Goal: Use online tool/utility: Utilize a website feature to perform a specific function

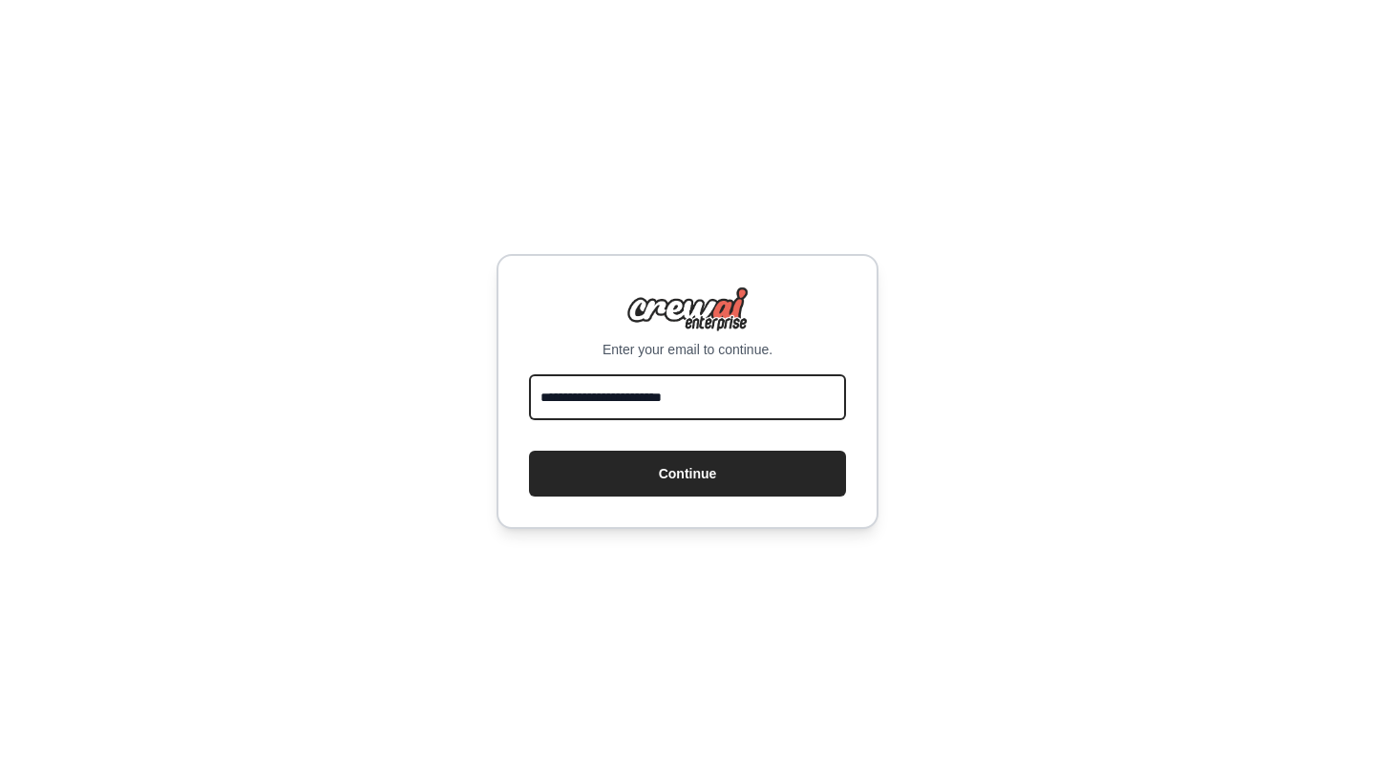
type input "**********"
click at [688, 474] on button "Continue" at bounding box center [687, 474] width 317 height 46
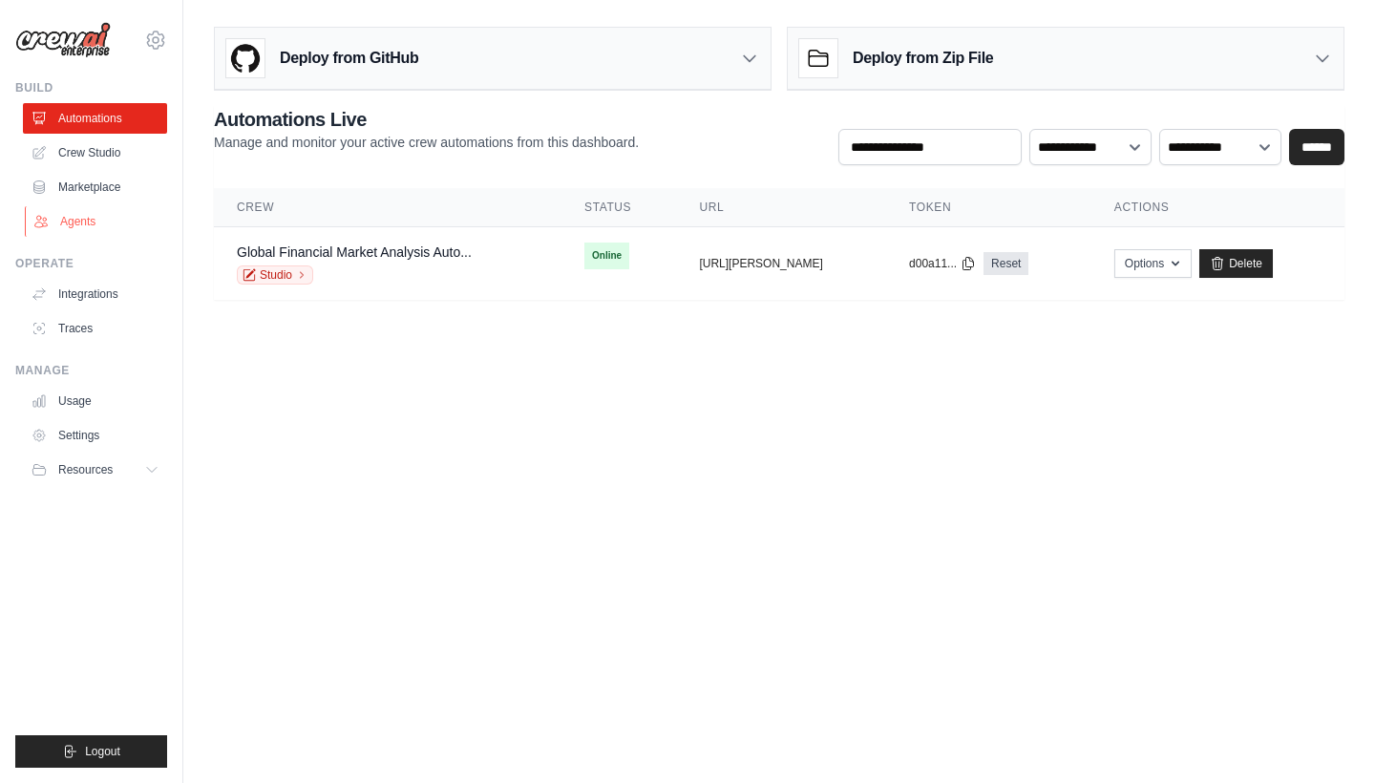
click at [91, 224] on link "Agents" at bounding box center [97, 221] width 144 height 31
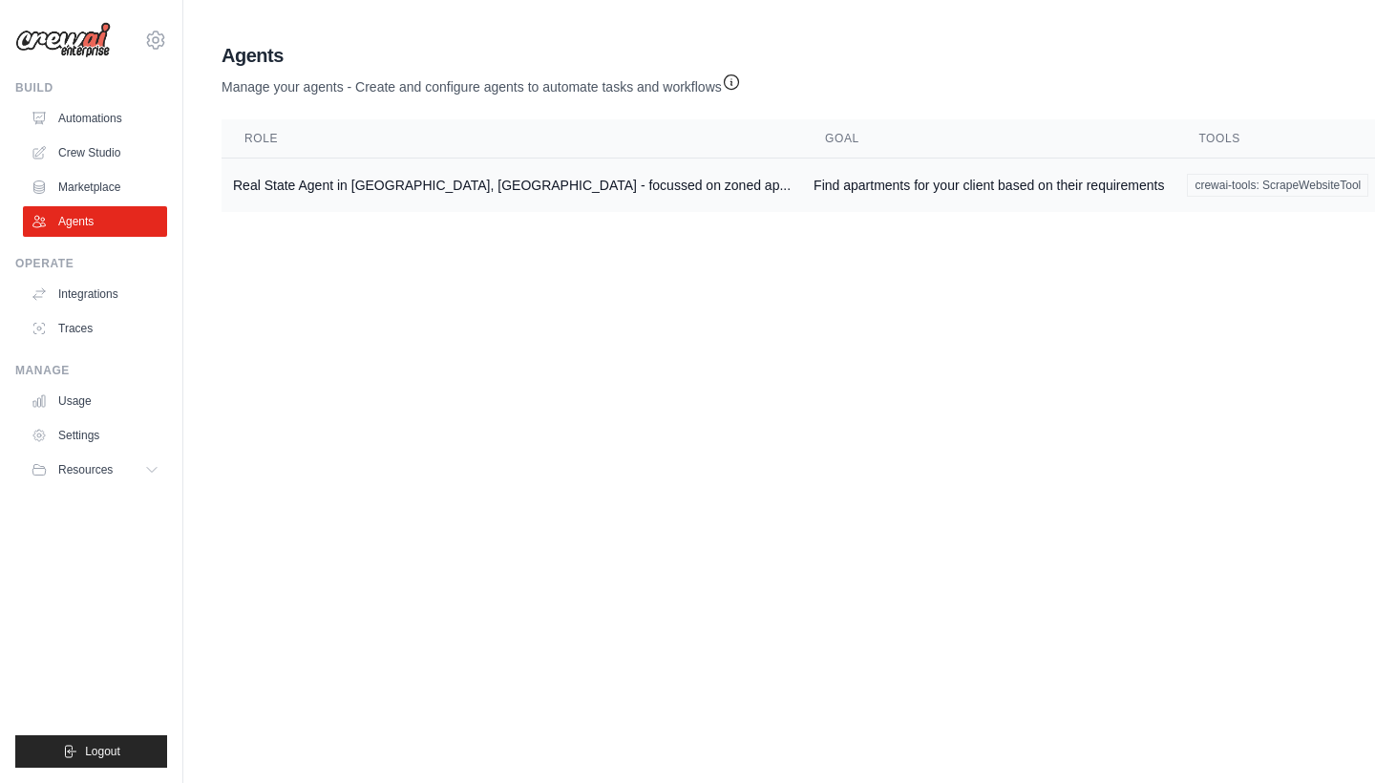
click at [338, 181] on td "Real State Agent in Manhattan, NYC - focussed on zoned ap..." at bounding box center [512, 186] width 581 height 54
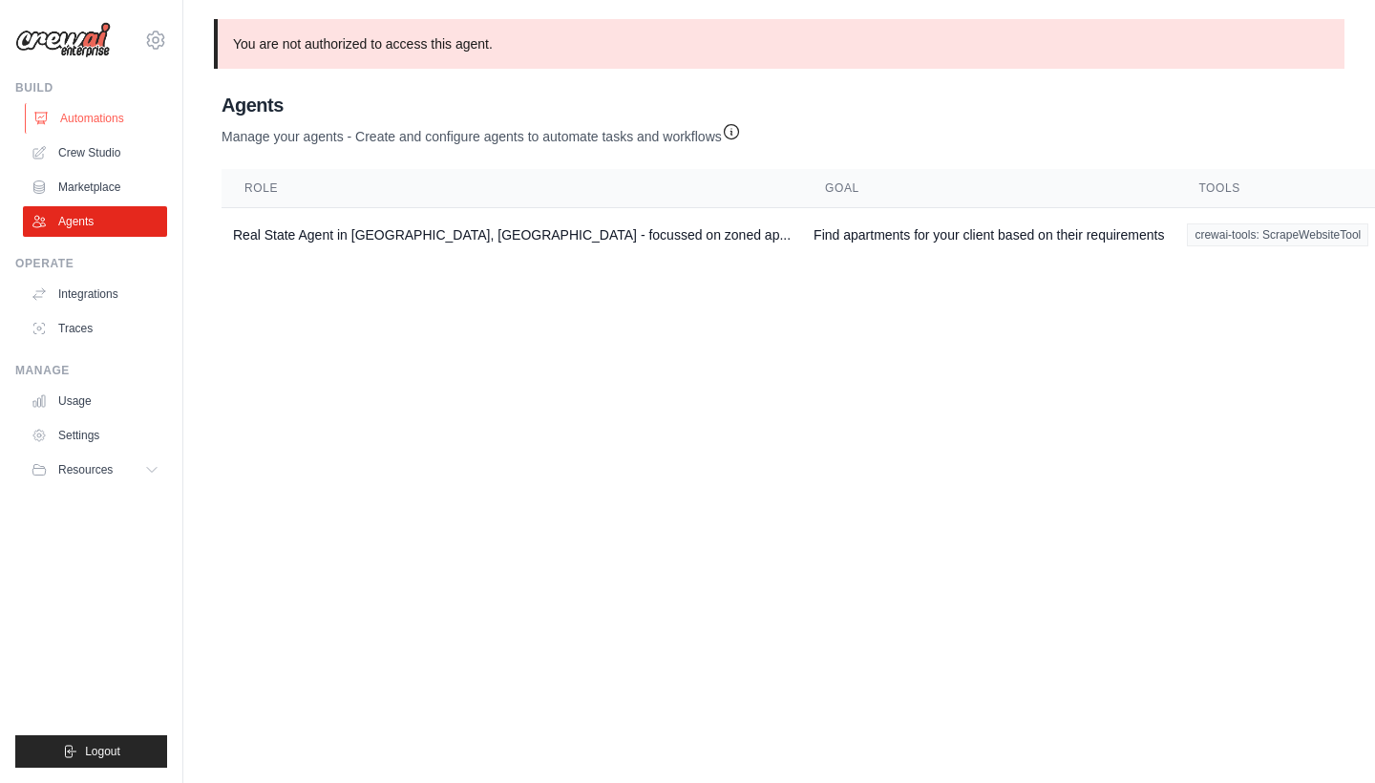
click at [67, 115] on link "Automations" at bounding box center [97, 118] width 144 height 31
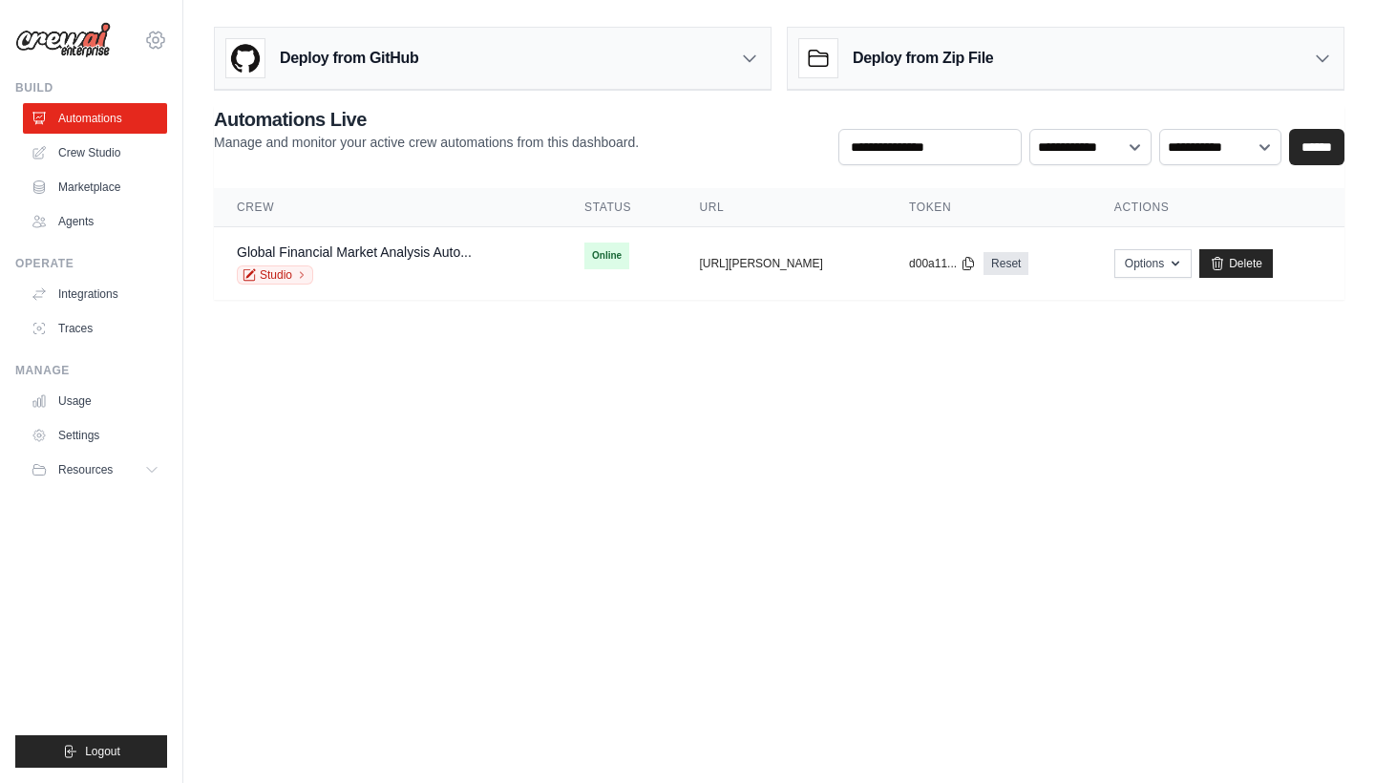
click at [159, 39] on icon at bounding box center [156, 40] width 6 height 6
click at [135, 132] on link "Settings" at bounding box center [156, 129] width 168 height 34
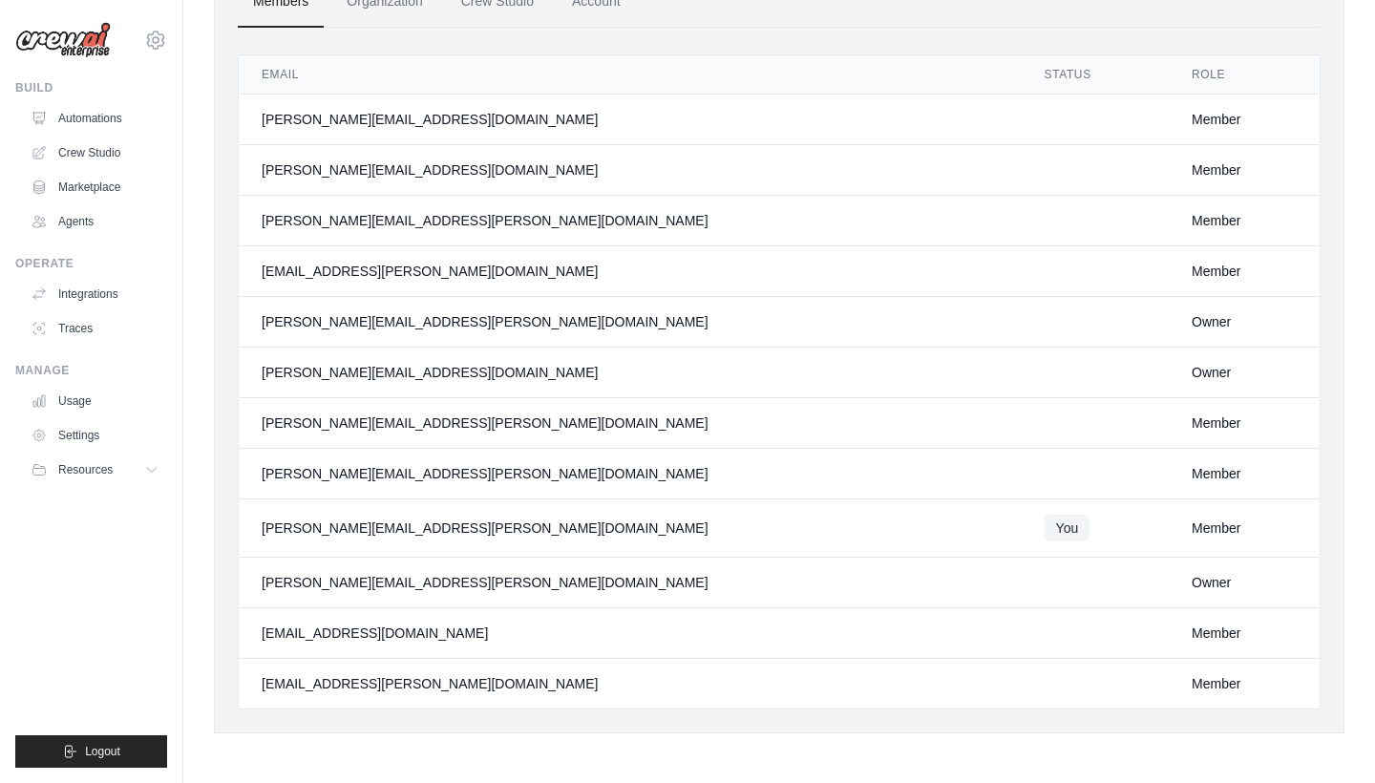
scroll to position [125, 0]
click at [107, 155] on link "Crew Studio" at bounding box center [97, 153] width 144 height 31
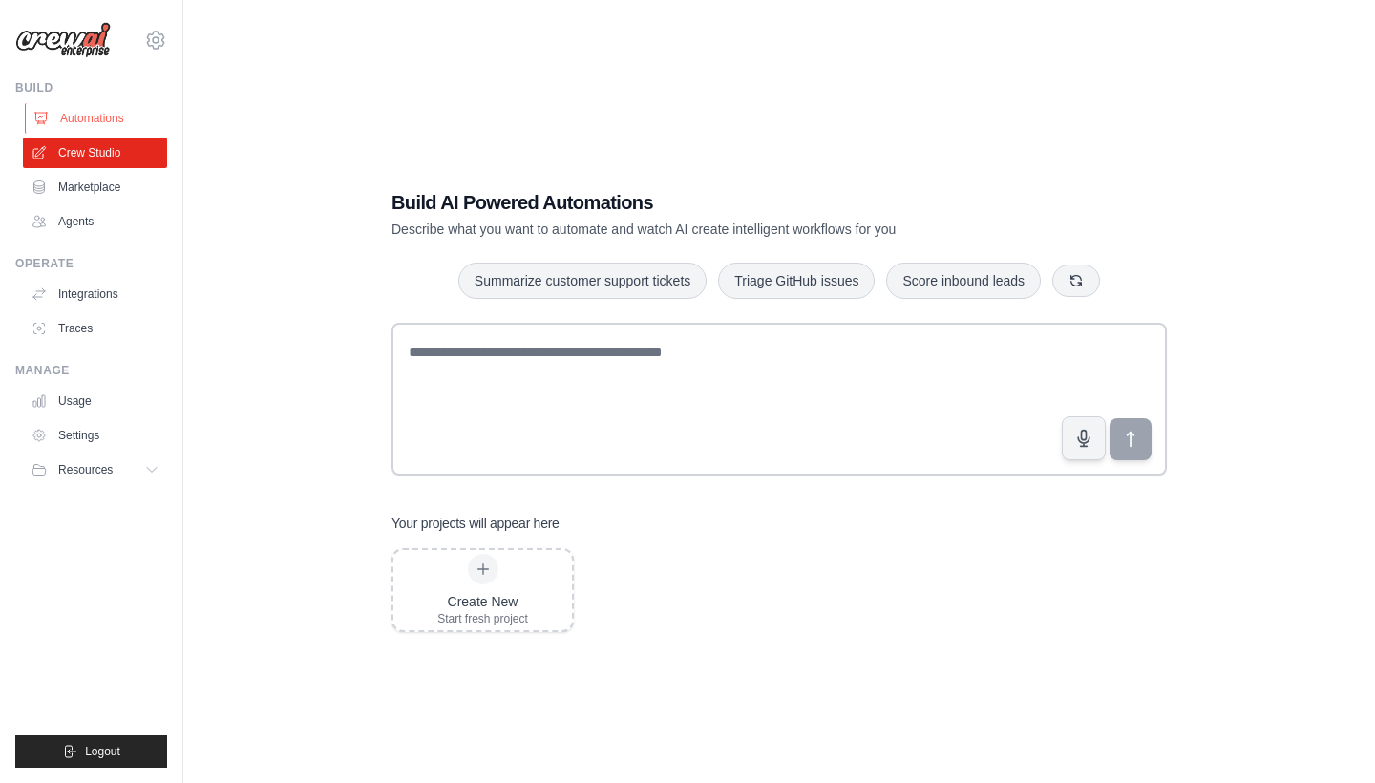
click at [101, 117] on link "Automations" at bounding box center [97, 118] width 144 height 31
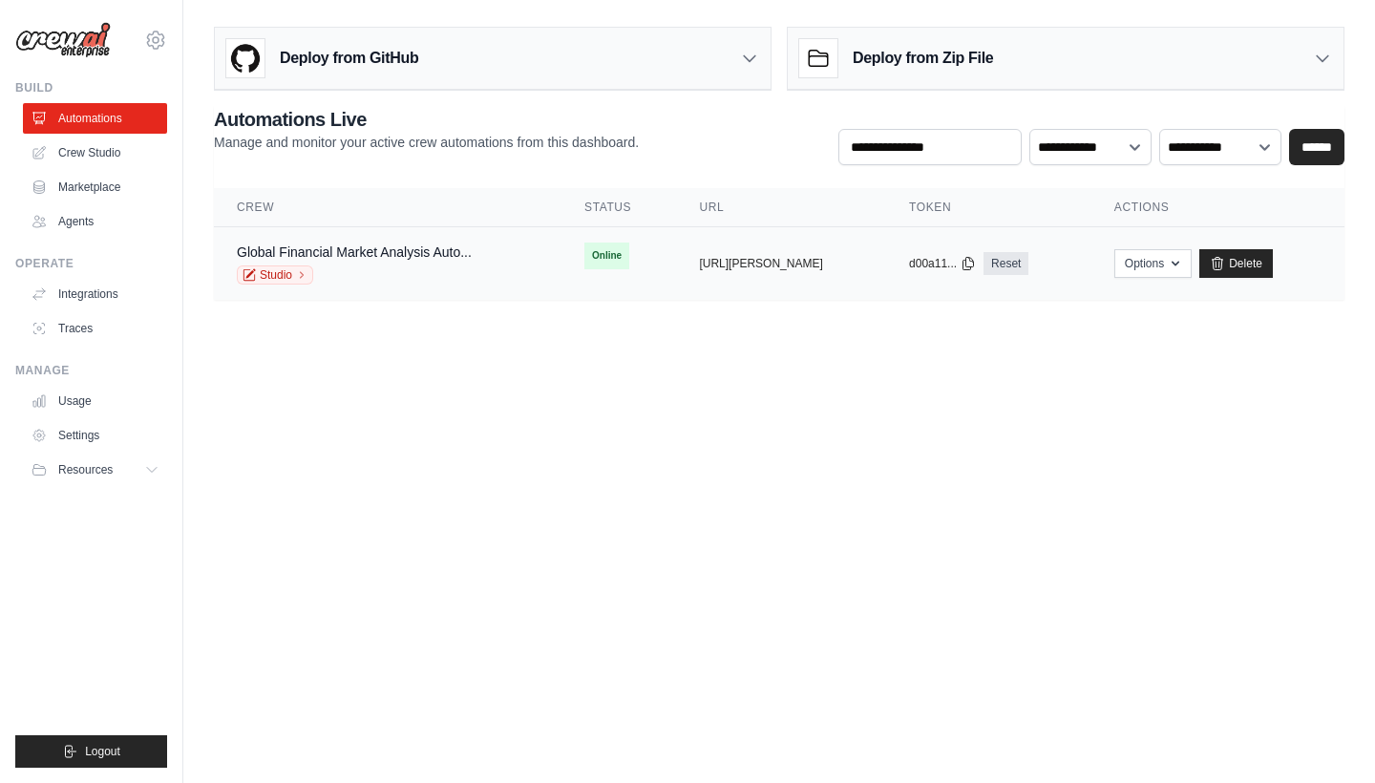
click at [600, 252] on span "Online" at bounding box center [607, 256] width 45 height 27
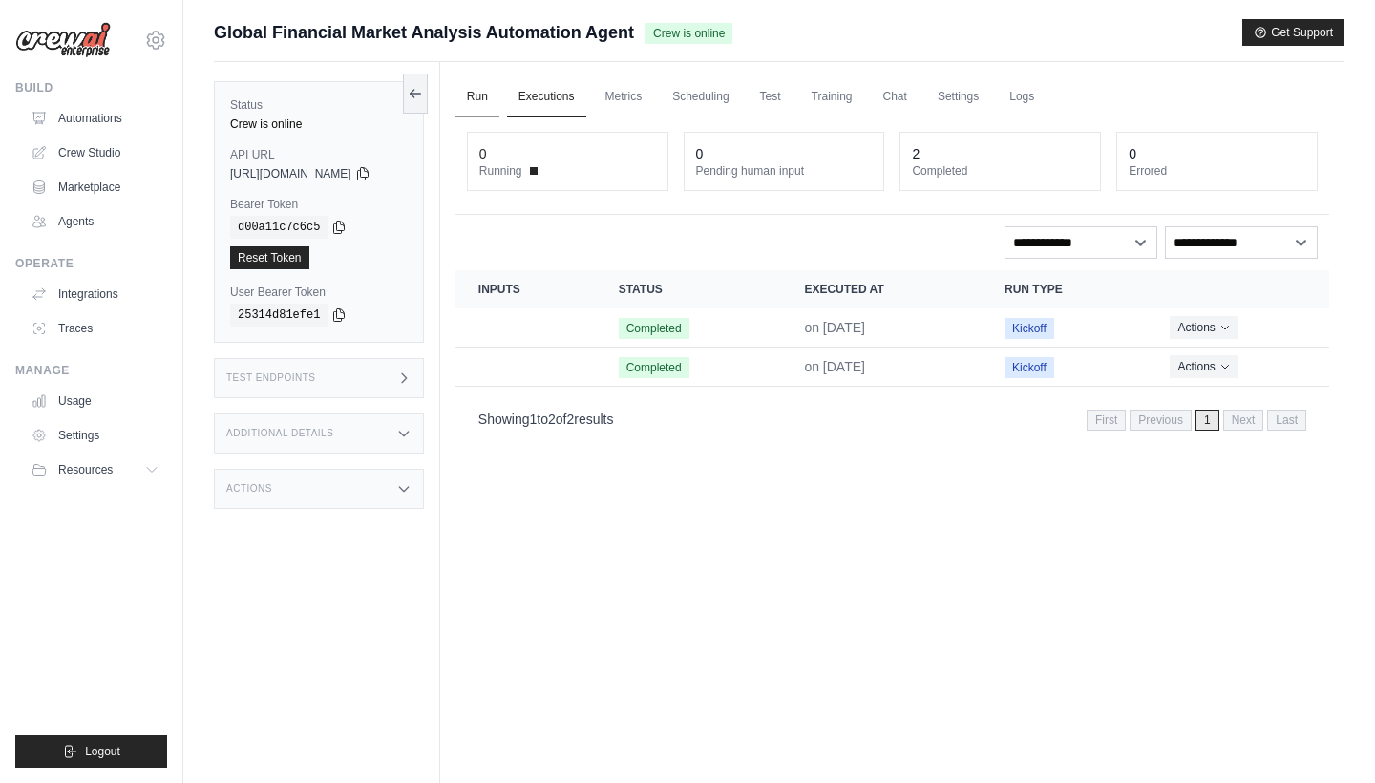
click at [494, 95] on link "Run" at bounding box center [478, 97] width 44 height 40
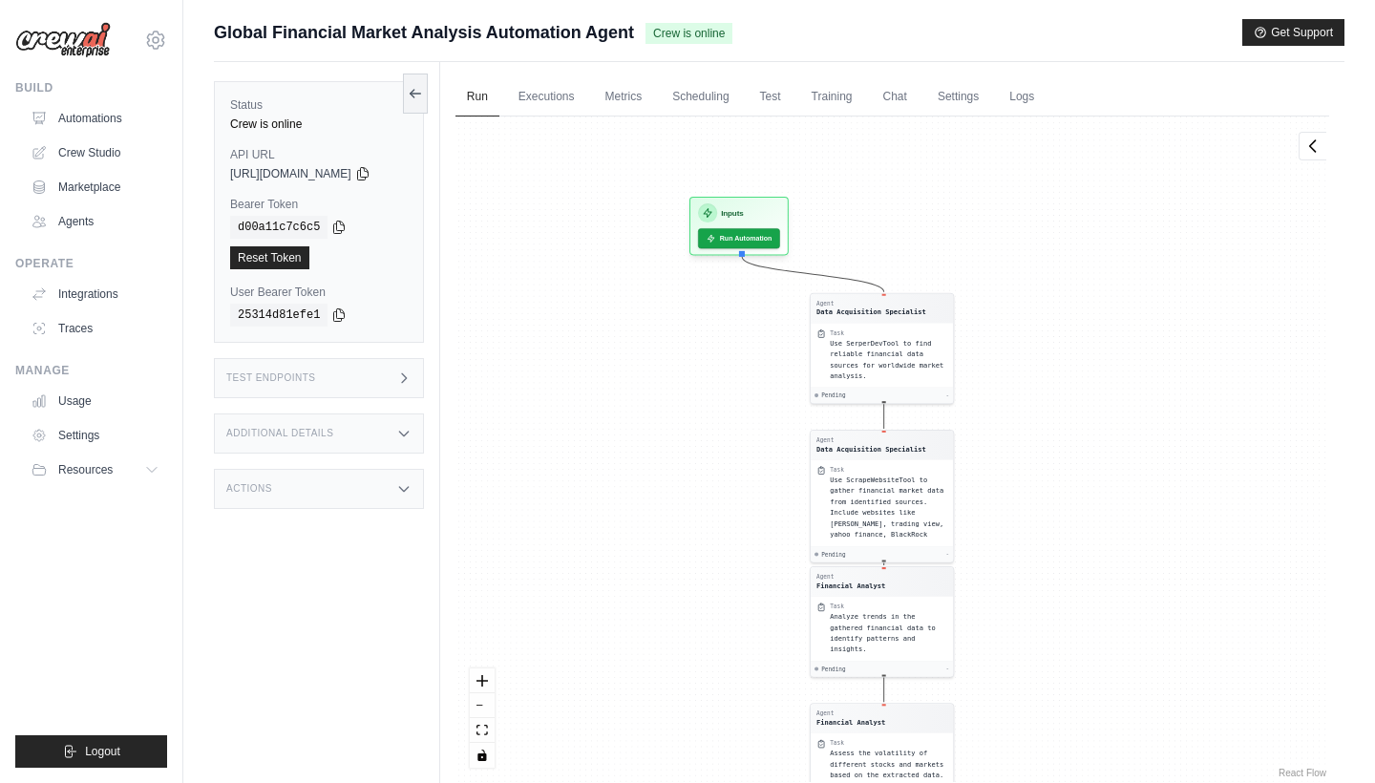
drag, startPoint x: 771, startPoint y: 253, endPoint x: 771, endPoint y: 580, distance: 326.7
click at [771, 580] on div "Agent Data Acquisition Specialist Task Use SerperDevTool to find reliable finan…" at bounding box center [893, 450] width 874 height 666
click at [778, 246] on div "Inputs Run Automation" at bounding box center [739, 220] width 99 height 59
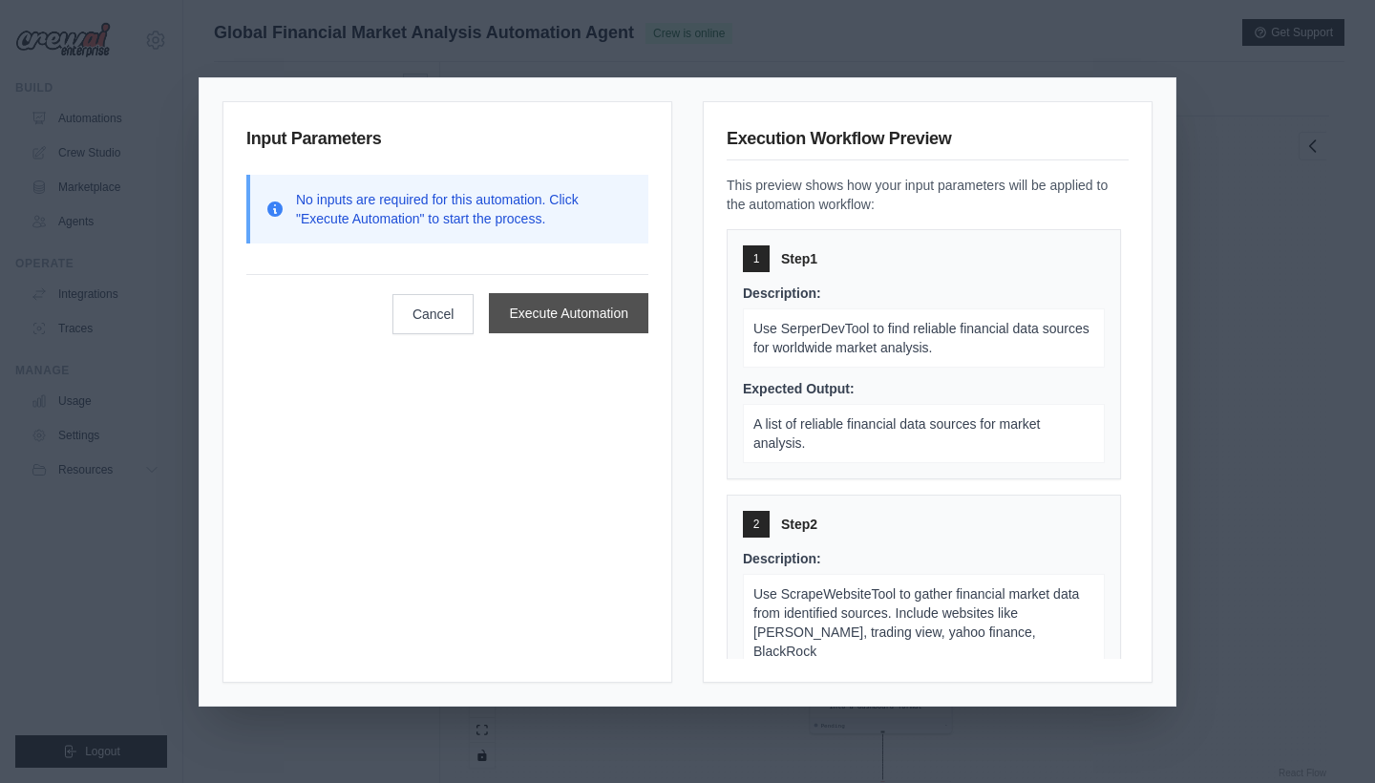
click at [544, 316] on button "Execute Automation" at bounding box center [569, 313] width 160 height 40
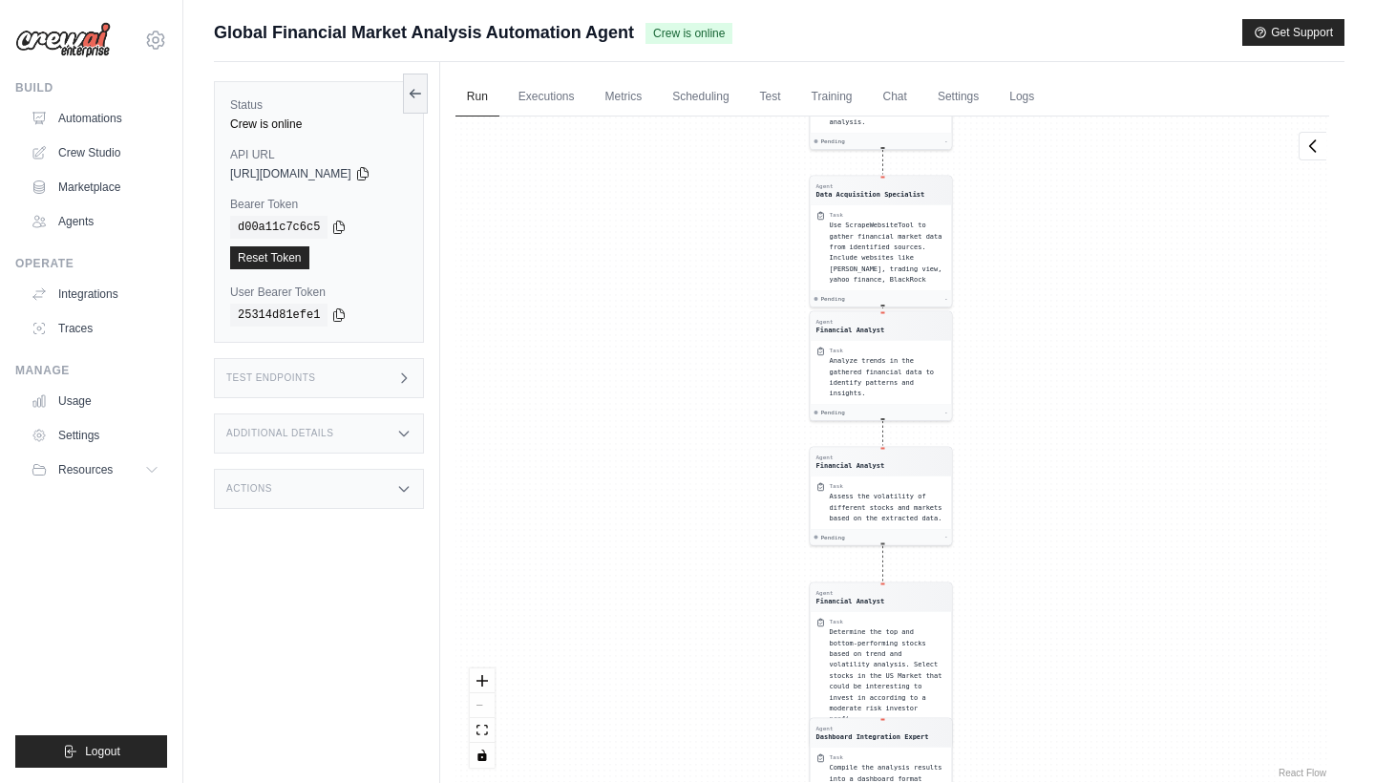
drag, startPoint x: 671, startPoint y: 305, endPoint x: 671, endPoint y: 548, distance: 243.6
click at [671, 548] on div "Agent Data Acquisition Specialist Task Use SerperDevTool to find reliable finan…" at bounding box center [893, 450] width 874 height 666
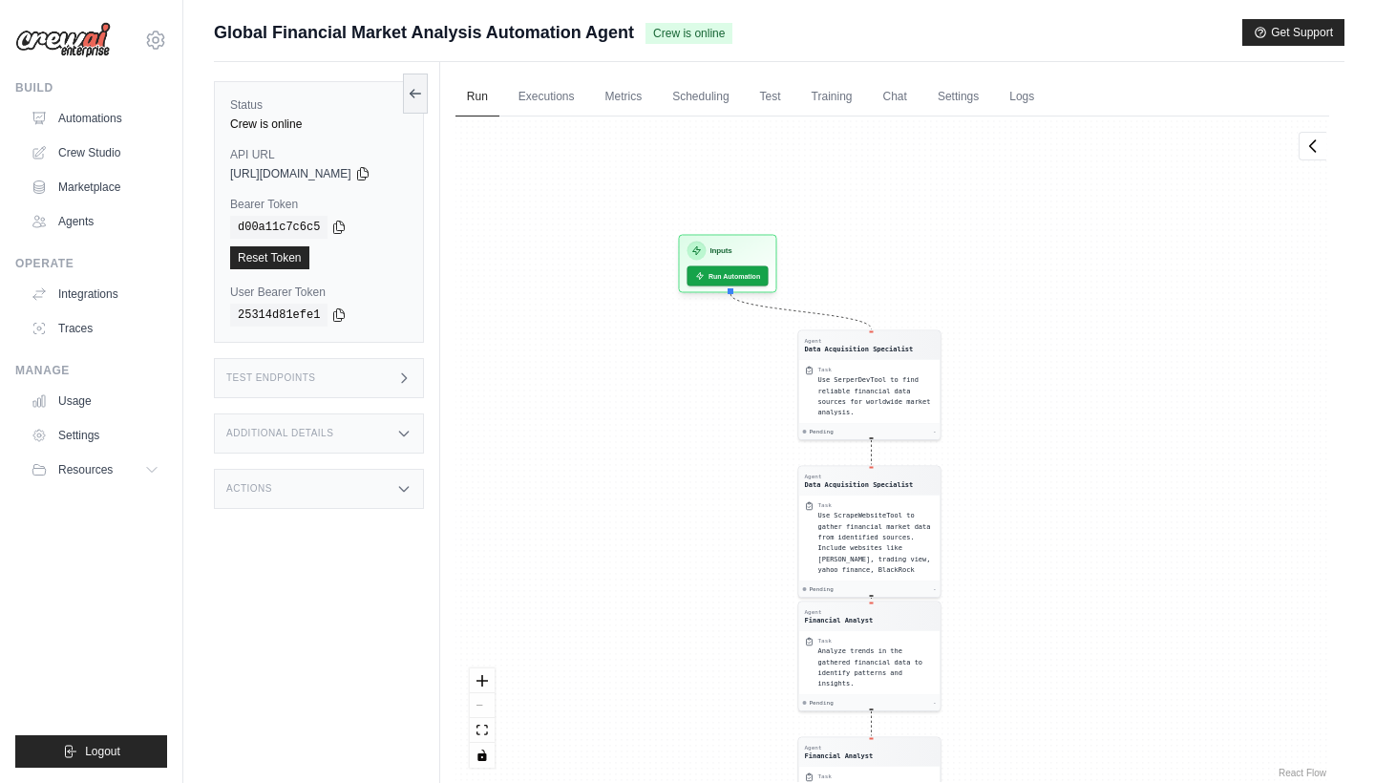
drag, startPoint x: 717, startPoint y: 285, endPoint x: 705, endPoint y: 402, distance: 118.1
click at [705, 402] on div "Agent Data Acquisition Specialist Task Use SerperDevTool to find reliable finan…" at bounding box center [893, 450] width 874 height 666
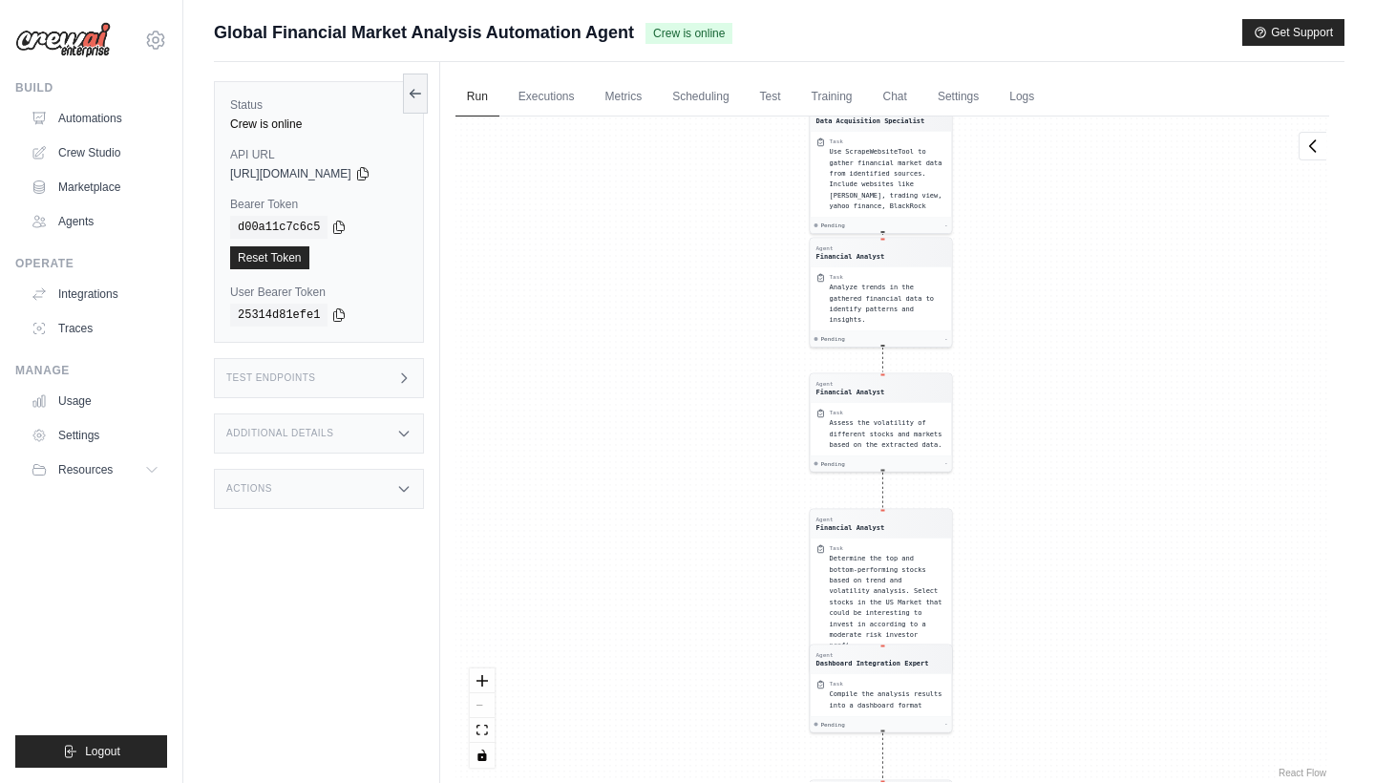
drag, startPoint x: 762, startPoint y: 240, endPoint x: 746, endPoint y: 371, distance: 131.9
click at [746, 371] on div "Agent Data Acquisition Specialist Task Use SerperDevTool to find reliable finan…" at bounding box center [893, 450] width 874 height 666
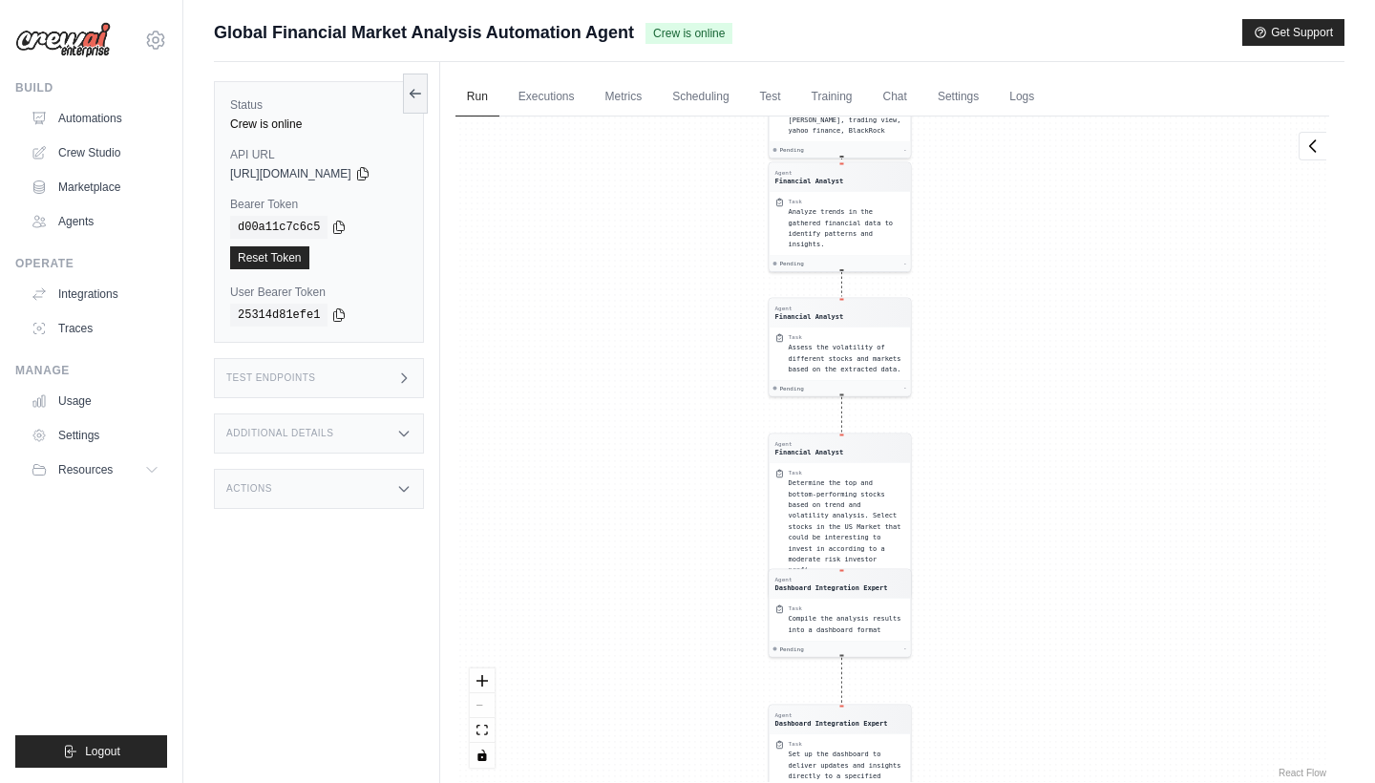
drag, startPoint x: 746, startPoint y: 371, endPoint x: 723, endPoint y: 742, distance: 372.3
click at [723, 742] on div "Agent Data Acquisition Specialist Task Use SerperDevTool to find reliable finan…" at bounding box center [893, 450] width 874 height 666
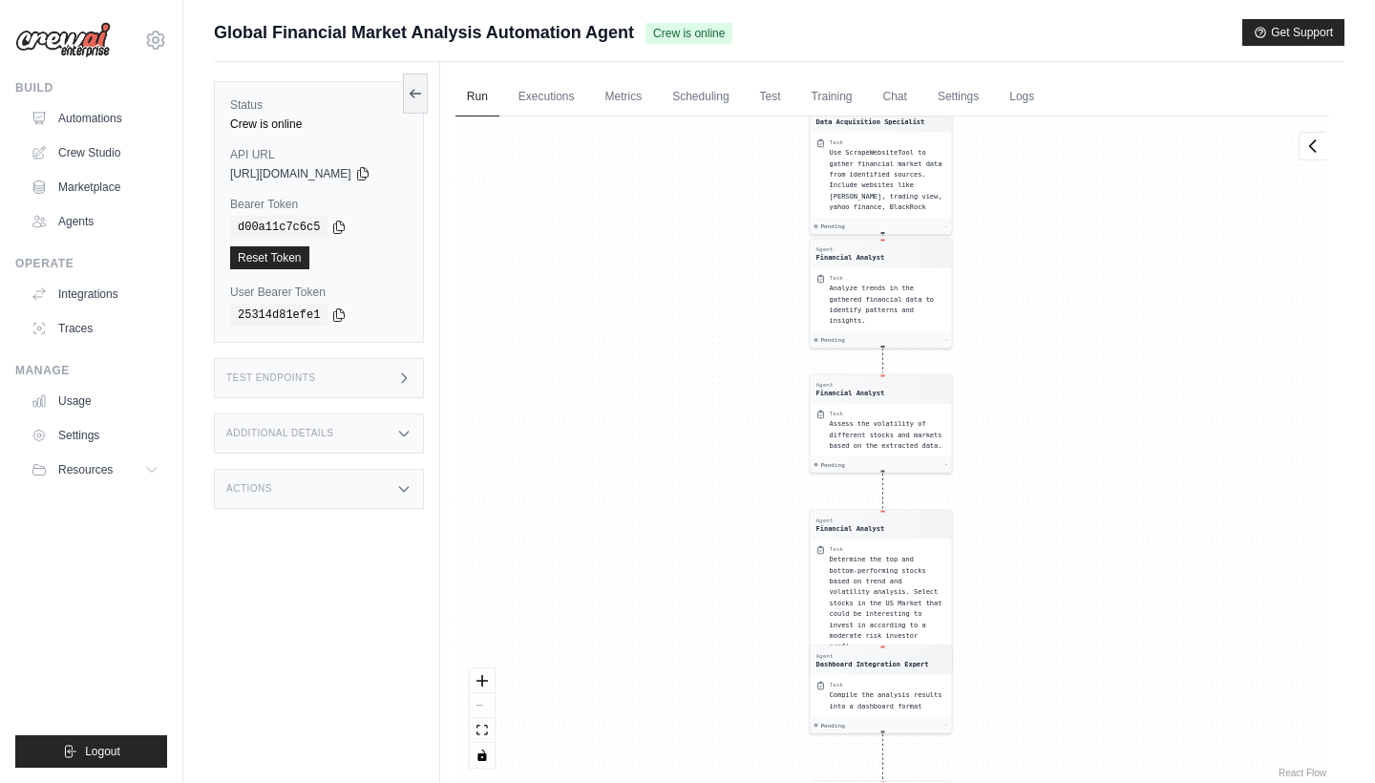
drag, startPoint x: 710, startPoint y: 270, endPoint x: 703, endPoint y: 525, distance: 255.1
click at [702, 525] on div "Agent Data Acquisition Specialist Task Use SerperDevTool to find reliable finan…" at bounding box center [893, 450] width 874 height 666
drag, startPoint x: 746, startPoint y: 249, endPoint x: 719, endPoint y: 593, distance: 344.9
click at [719, 593] on div "Agent Data Acquisition Specialist Task Use SerperDevTool to find reliable finan…" at bounding box center [893, 450] width 874 height 666
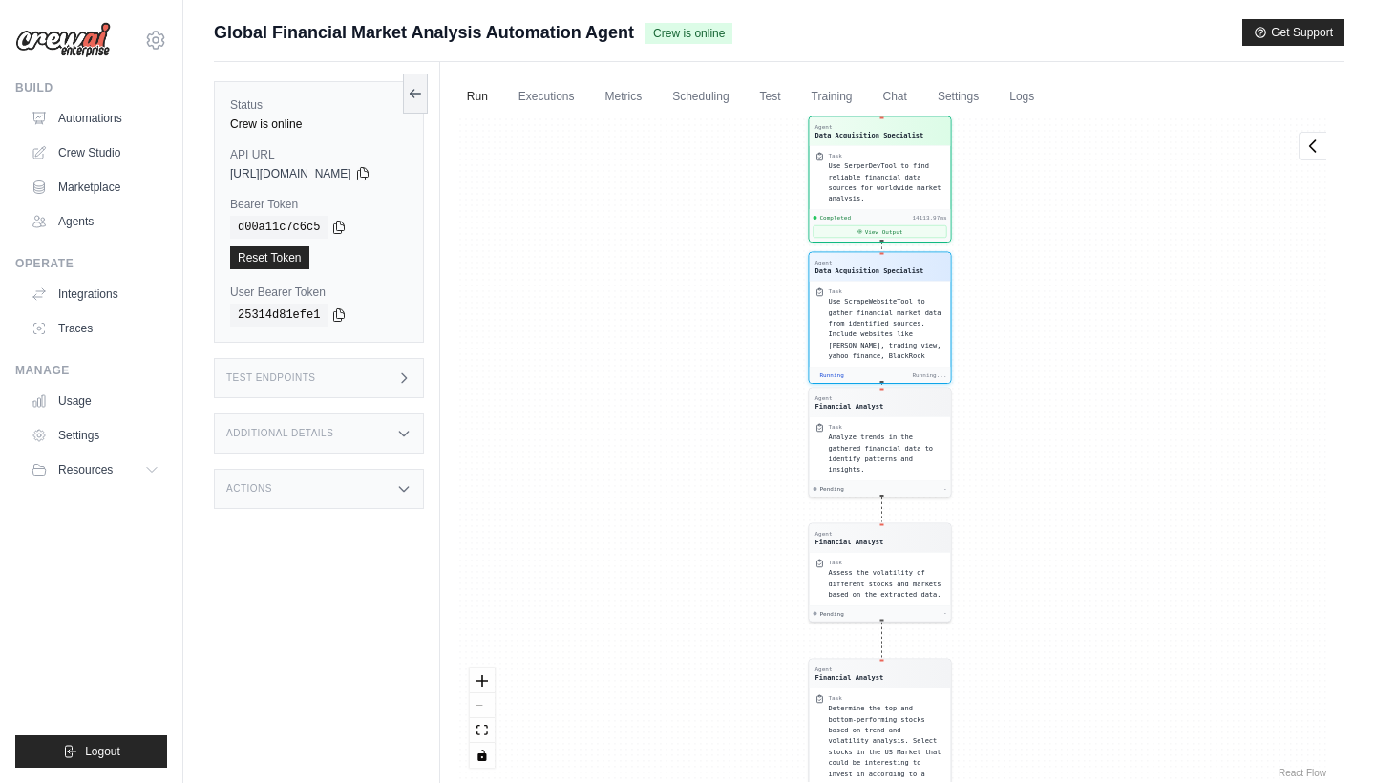
scroll to position [241, 0]
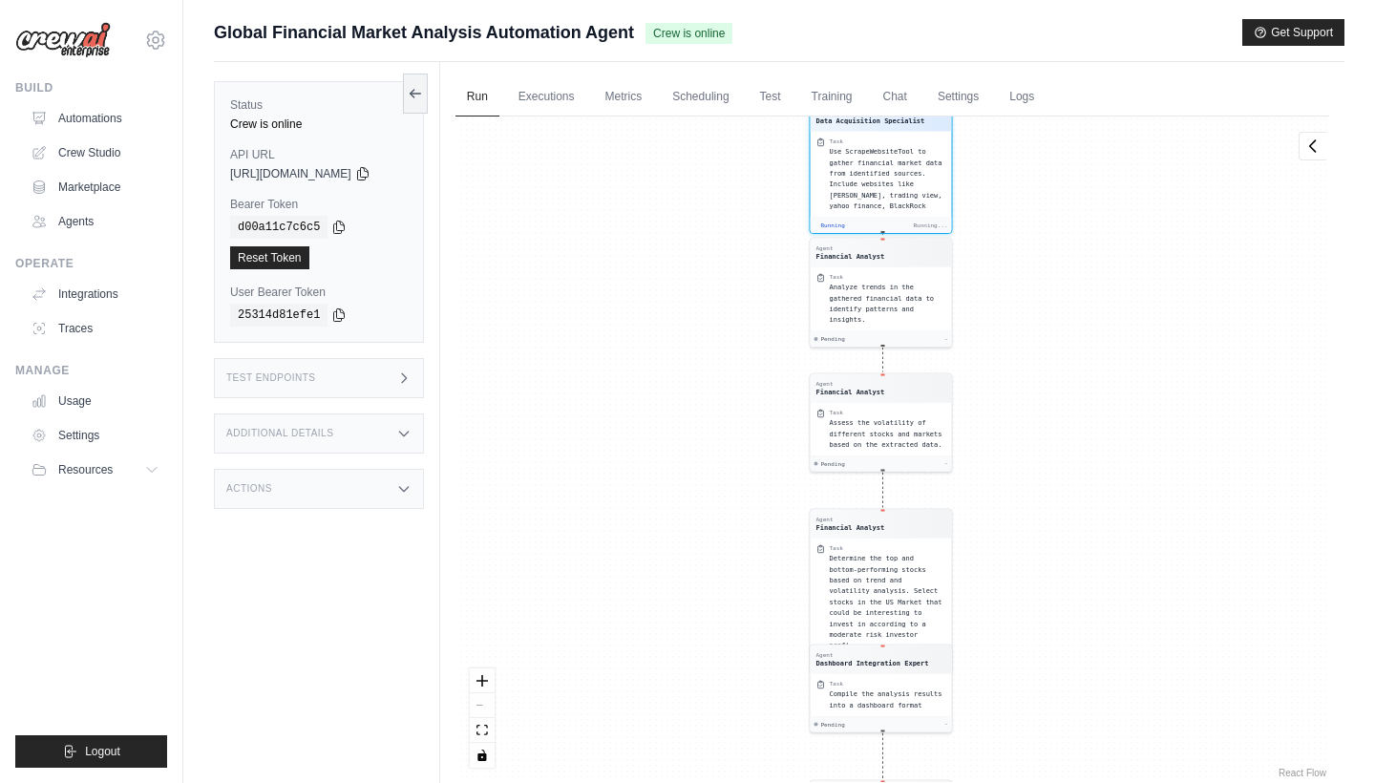
drag, startPoint x: 753, startPoint y: 286, endPoint x: 750, endPoint y: 428, distance: 142.4
click at [751, 429] on div "Agent Data Acquisition Specialist Task Use SerperDevTool to find reliable finan…" at bounding box center [893, 450] width 874 height 666
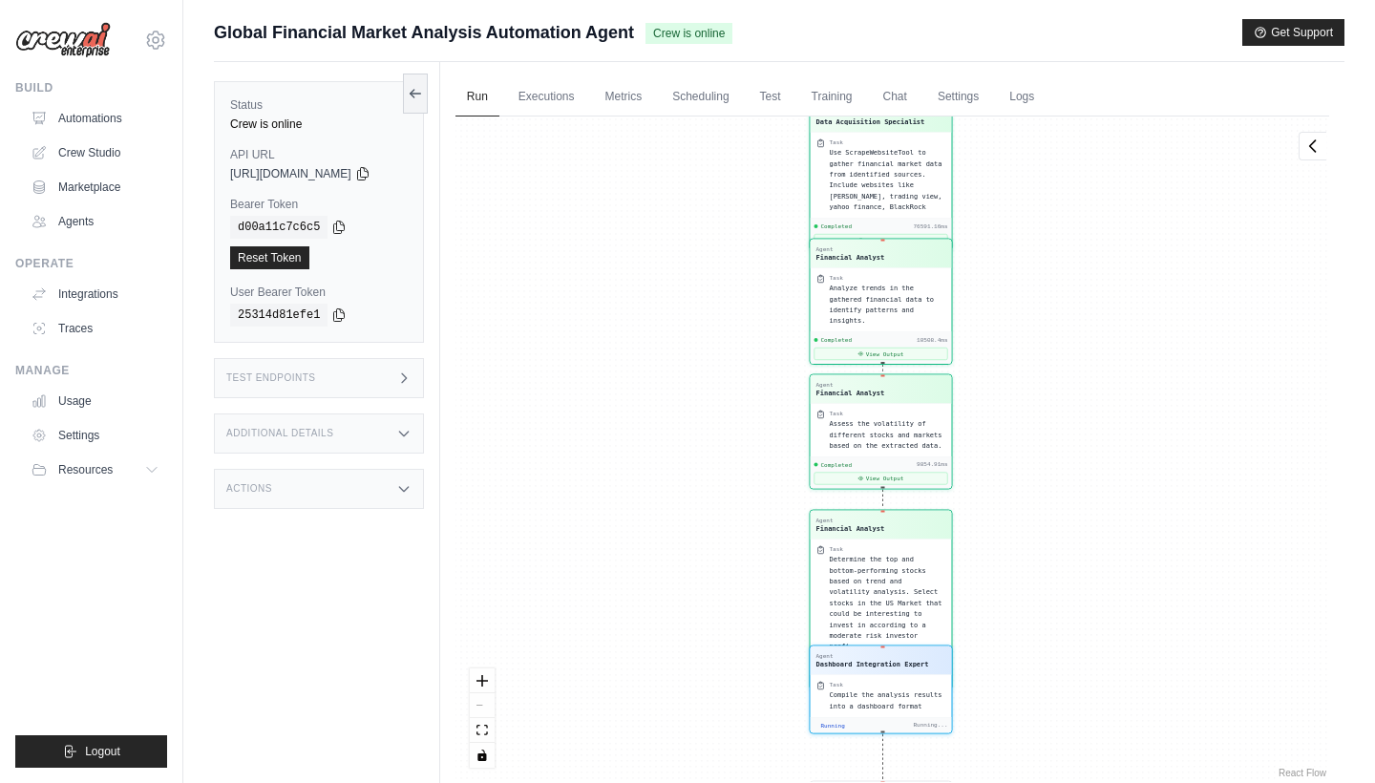
scroll to position [1369, 0]
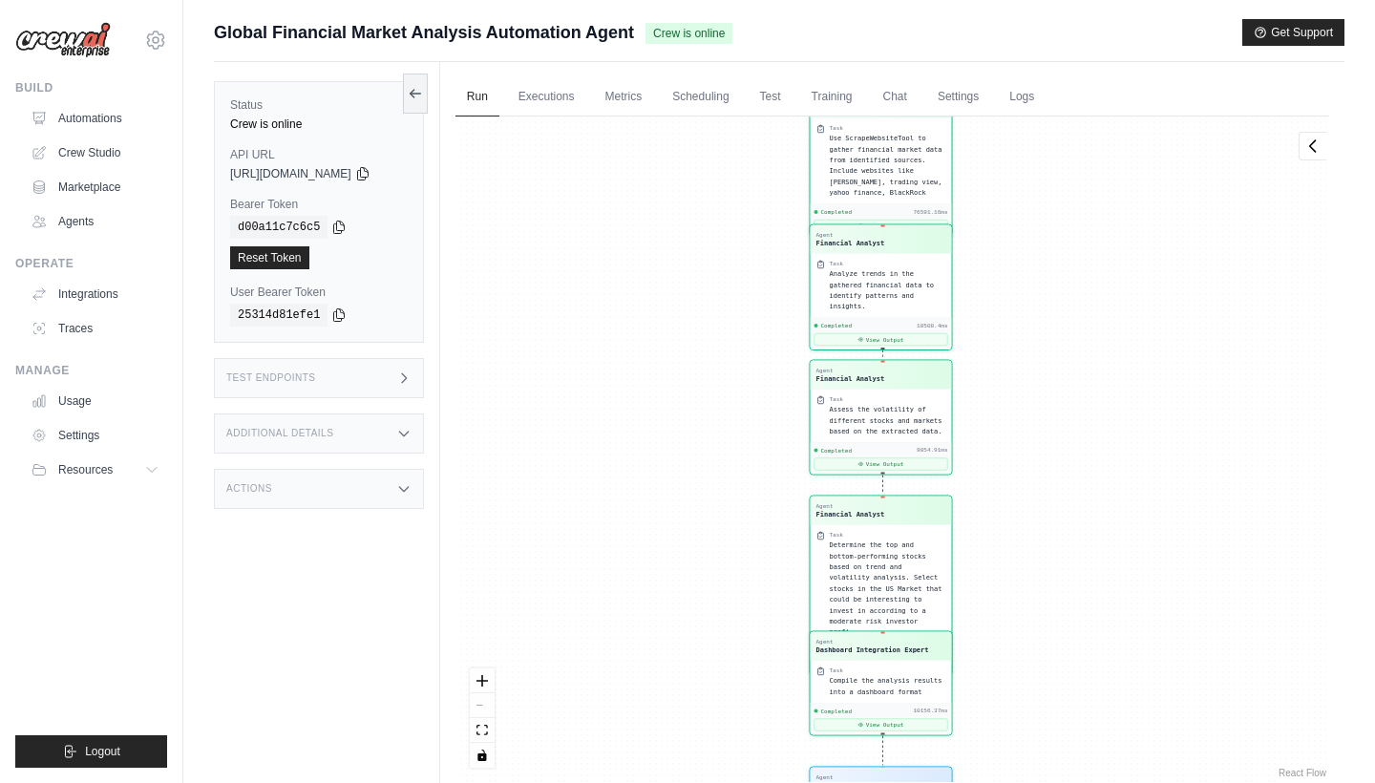
drag, startPoint x: 669, startPoint y: 546, endPoint x: 680, endPoint y: 241, distance: 305.9
click at [680, 241] on div "Agent Data Acquisition Specialist Task Use SerperDevTool to find reliable finan…" at bounding box center [893, 450] width 874 height 666
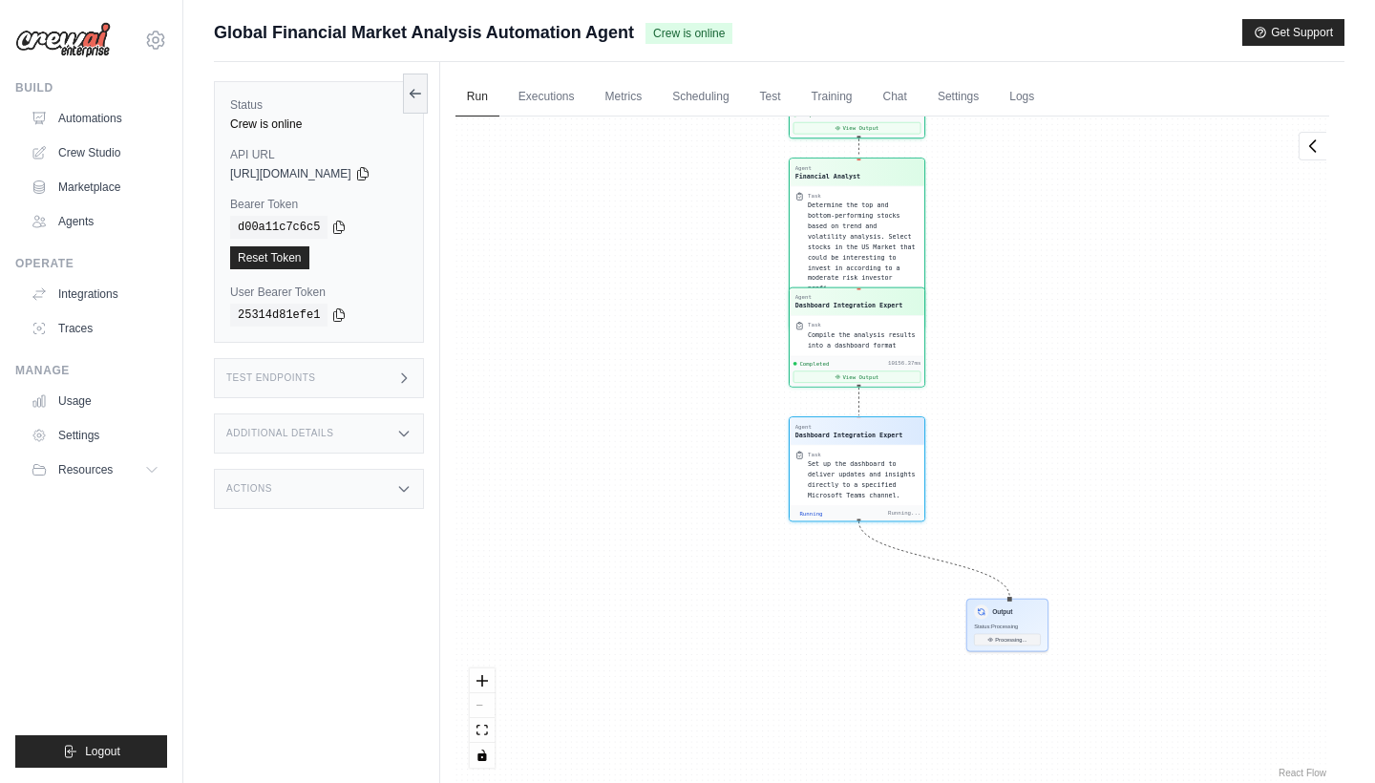
drag, startPoint x: 1123, startPoint y: 487, endPoint x: 1074, endPoint y: 355, distance: 140.9
click at [1074, 355] on div "Agent Data Acquisition Specialist Task Use SerperDevTool to find reliable finan…" at bounding box center [893, 450] width 874 height 666
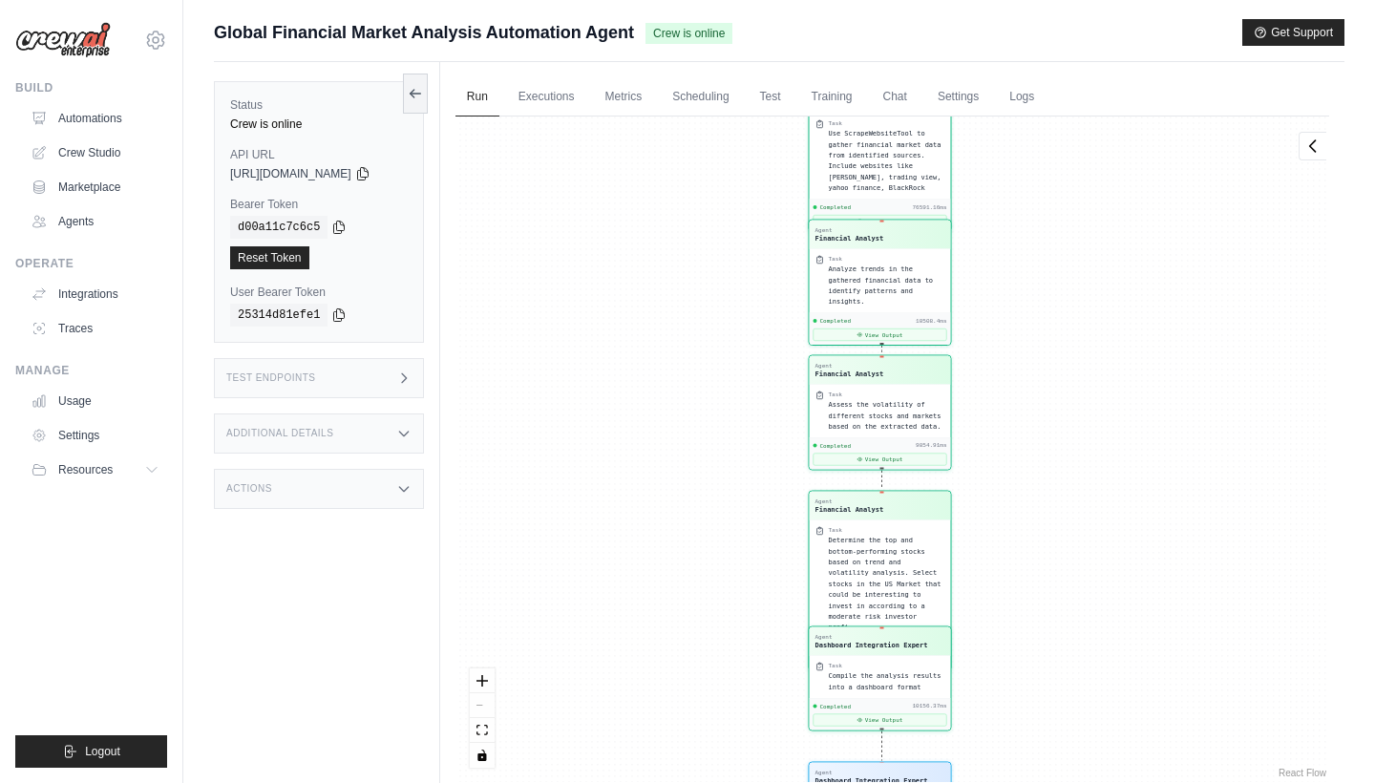
drag, startPoint x: 1059, startPoint y: 598, endPoint x: 1054, endPoint y: 221, distance: 377.3
click at [1054, 221] on div "Agent Data Acquisition Specialist Task Use SerperDevTool to find reliable finan…" at bounding box center [893, 450] width 874 height 666
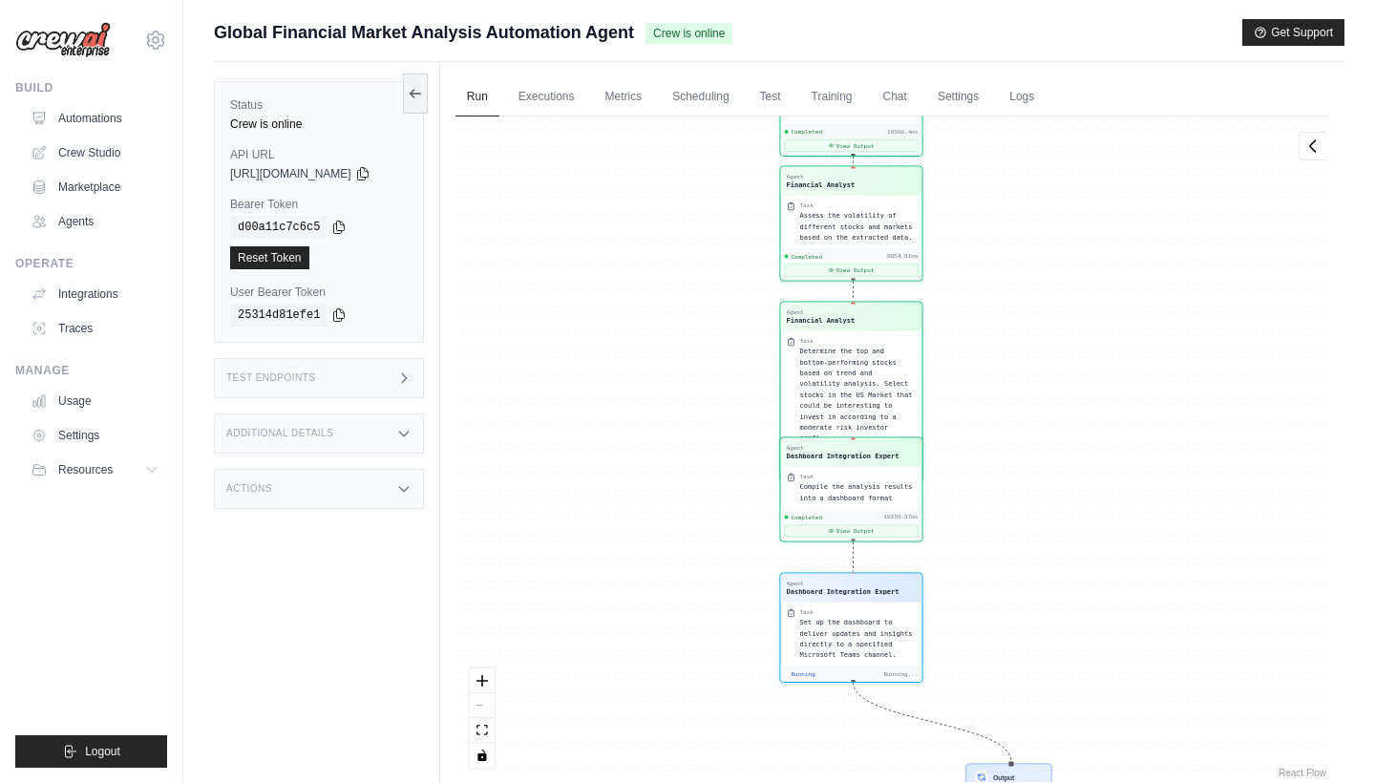
drag, startPoint x: 1060, startPoint y: 638, endPoint x: 1023, endPoint y: 358, distance: 282.3
click at [1023, 358] on div "Agent Data Acquisition Specialist Task Use SerperDevTool to find reliable finan…" at bounding box center [893, 450] width 874 height 666
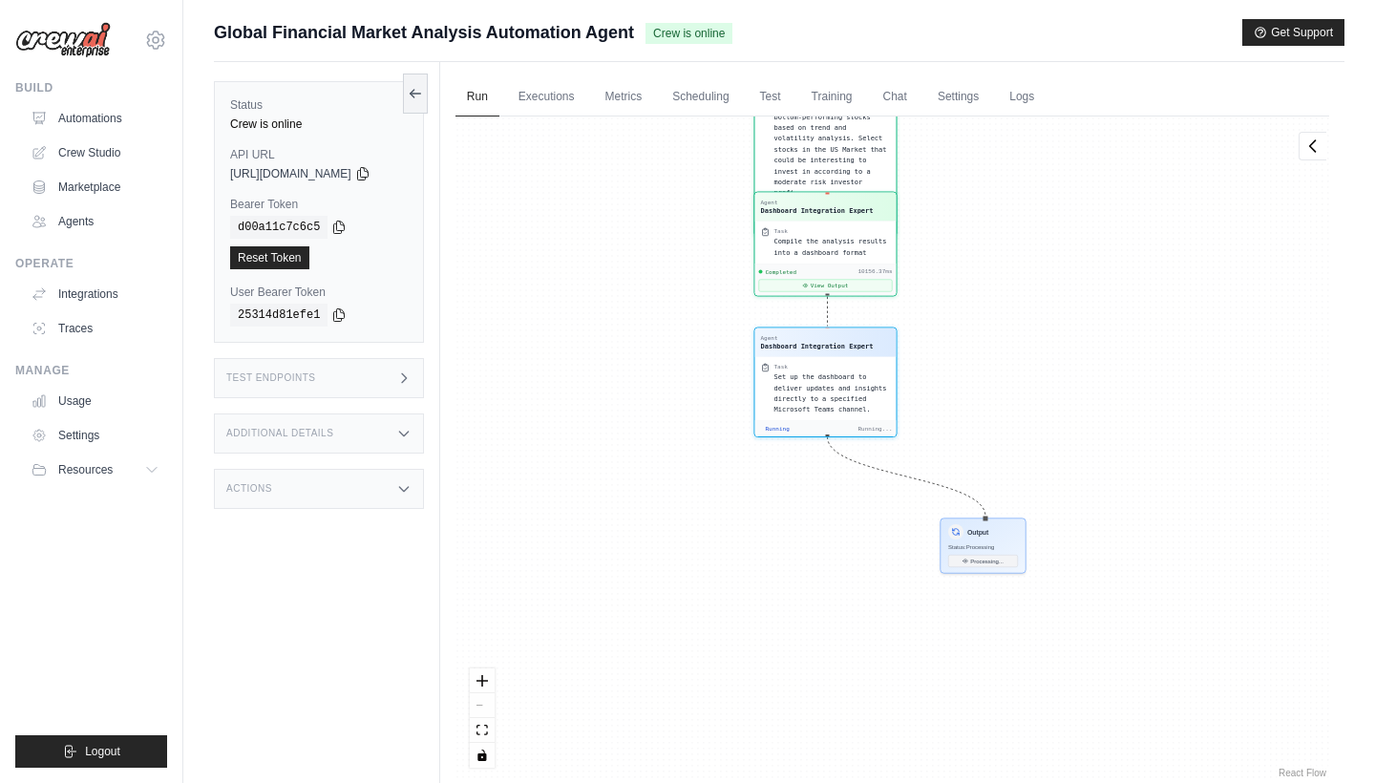
drag, startPoint x: 1037, startPoint y: 544, endPoint x: 1019, endPoint y: 368, distance: 177.6
click at [1019, 368] on div "Agent Data Acquisition Specialist Task Use SerperDevTool to find reliable finan…" at bounding box center [893, 450] width 874 height 666
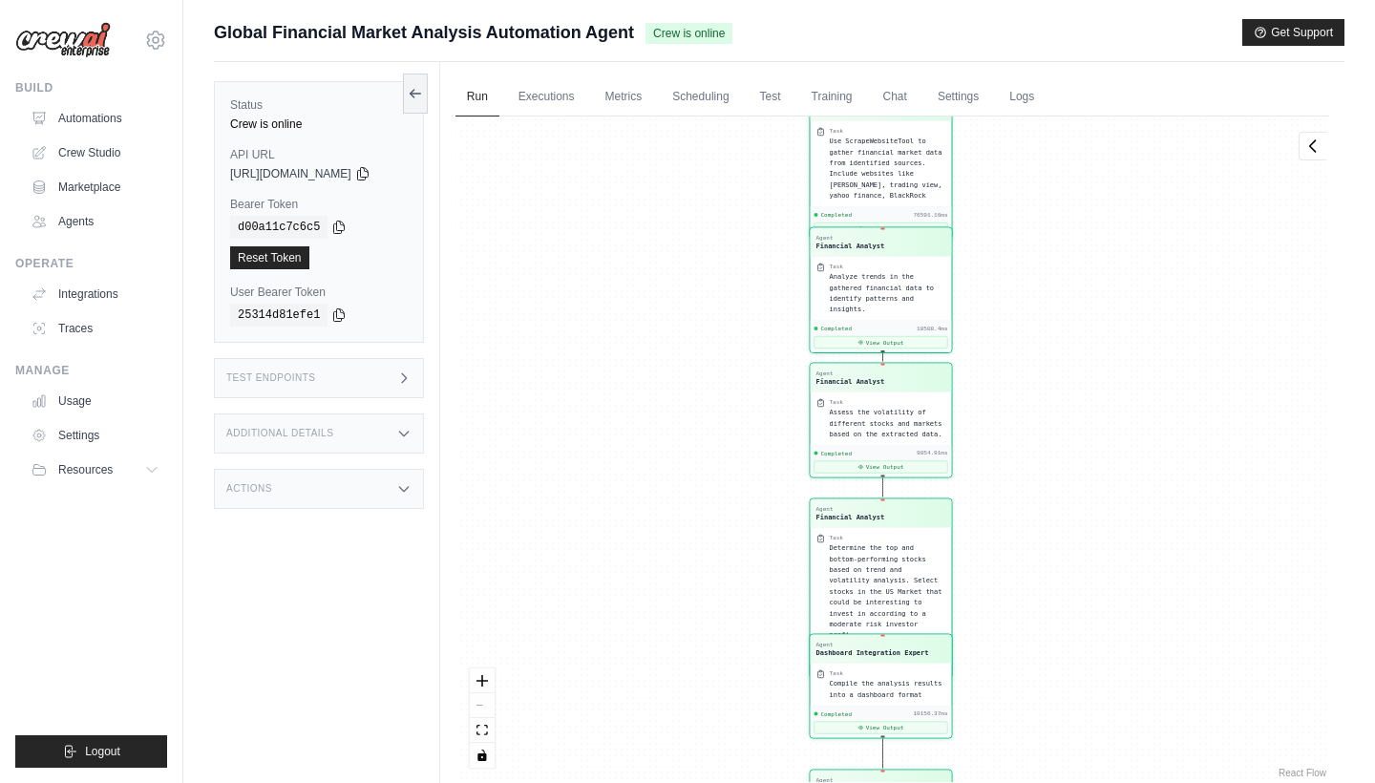
drag, startPoint x: 1013, startPoint y: 683, endPoint x: 1018, endPoint y: 249, distance: 433.7
click at [1018, 249] on div "Agent Data Acquisition Specialist Task Use SerperDevTool to find reliable finan…" at bounding box center [893, 450] width 874 height 666
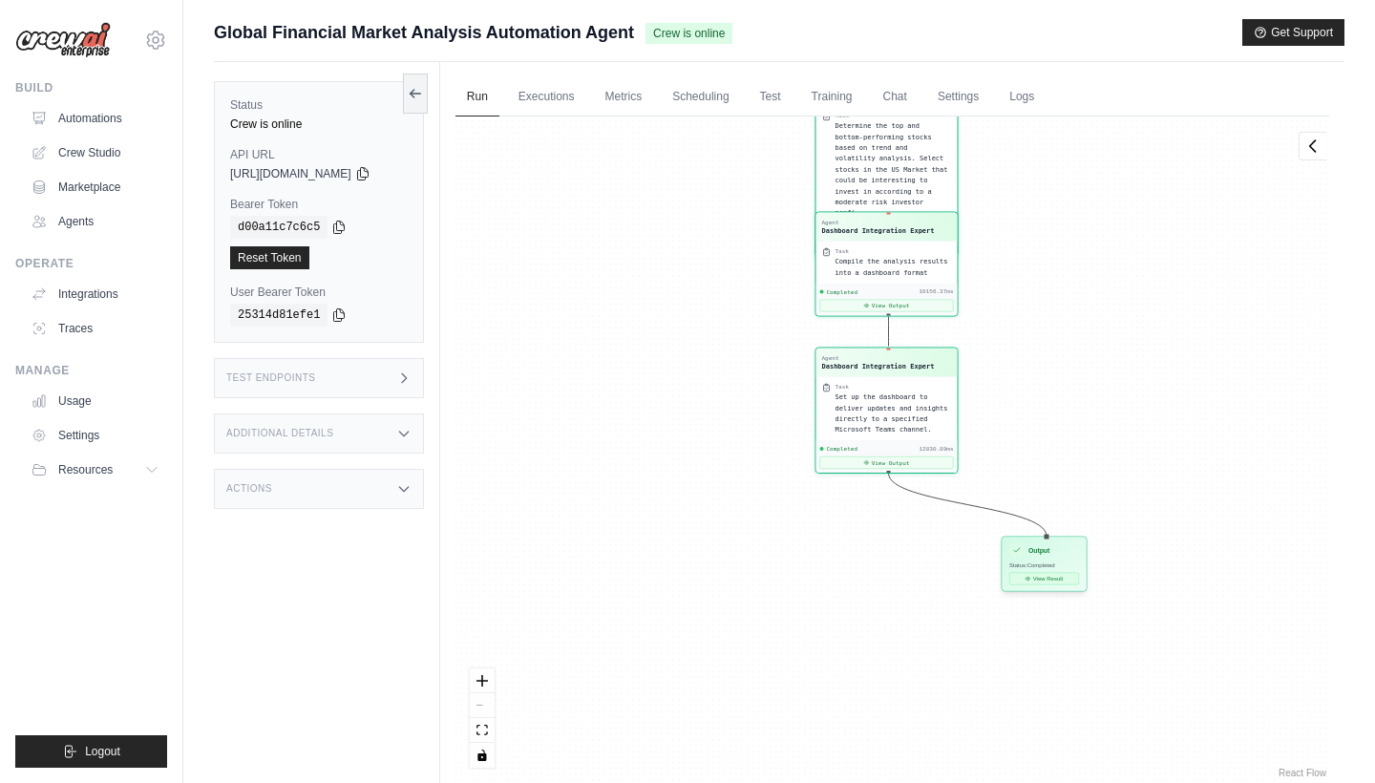
click at [1055, 583] on button "View Result" at bounding box center [1045, 579] width 70 height 12
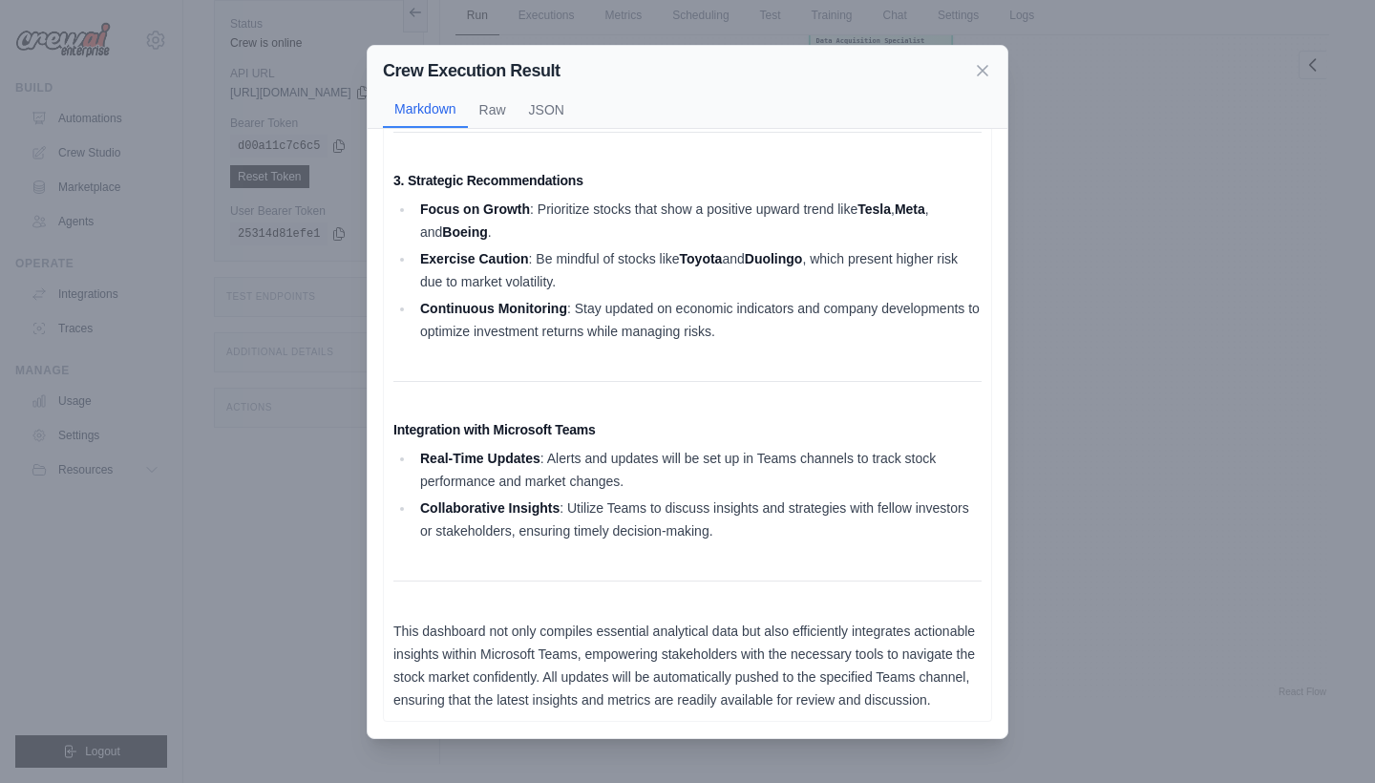
scroll to position [81, 0]
click at [988, 73] on icon at bounding box center [982, 69] width 19 height 19
